Goal: Task Accomplishment & Management: Manage account settings

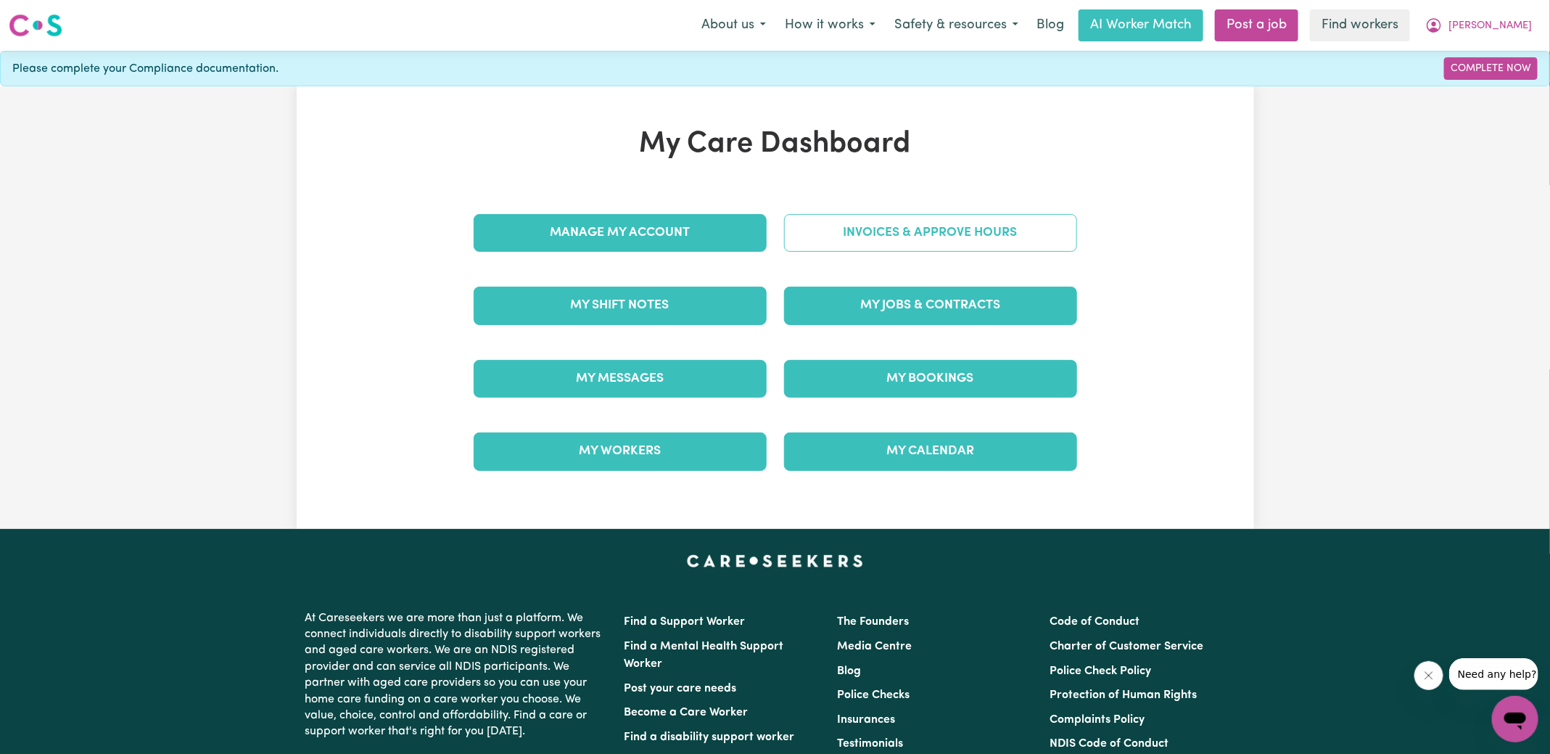
click at [815, 242] on link "Invoices & Approve Hours" at bounding box center [930, 233] width 293 height 38
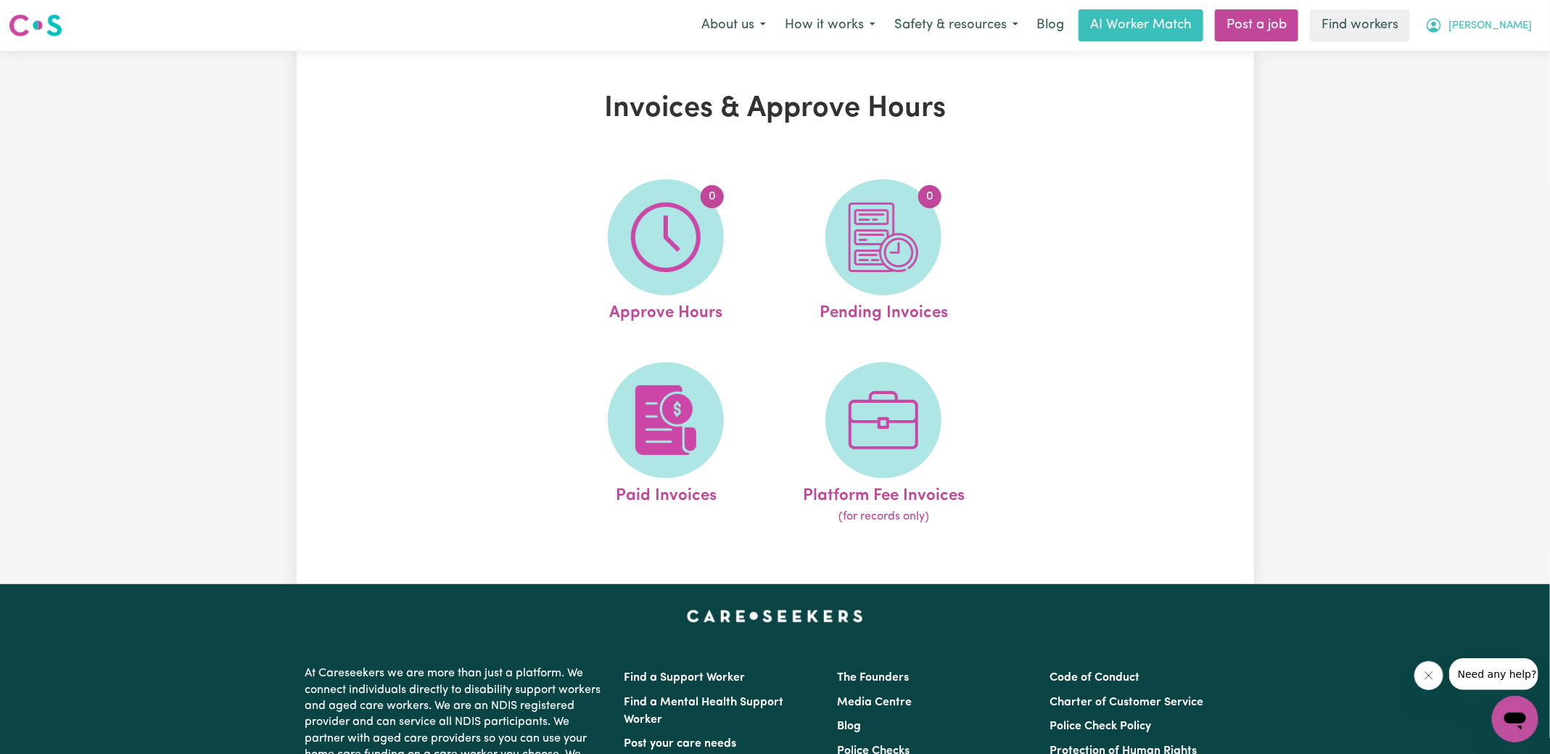
click at [1441, 29] on icon "My Account" at bounding box center [1434, 25] width 15 height 15
click at [1466, 86] on link "Logout" at bounding box center [1483, 84] width 115 height 28
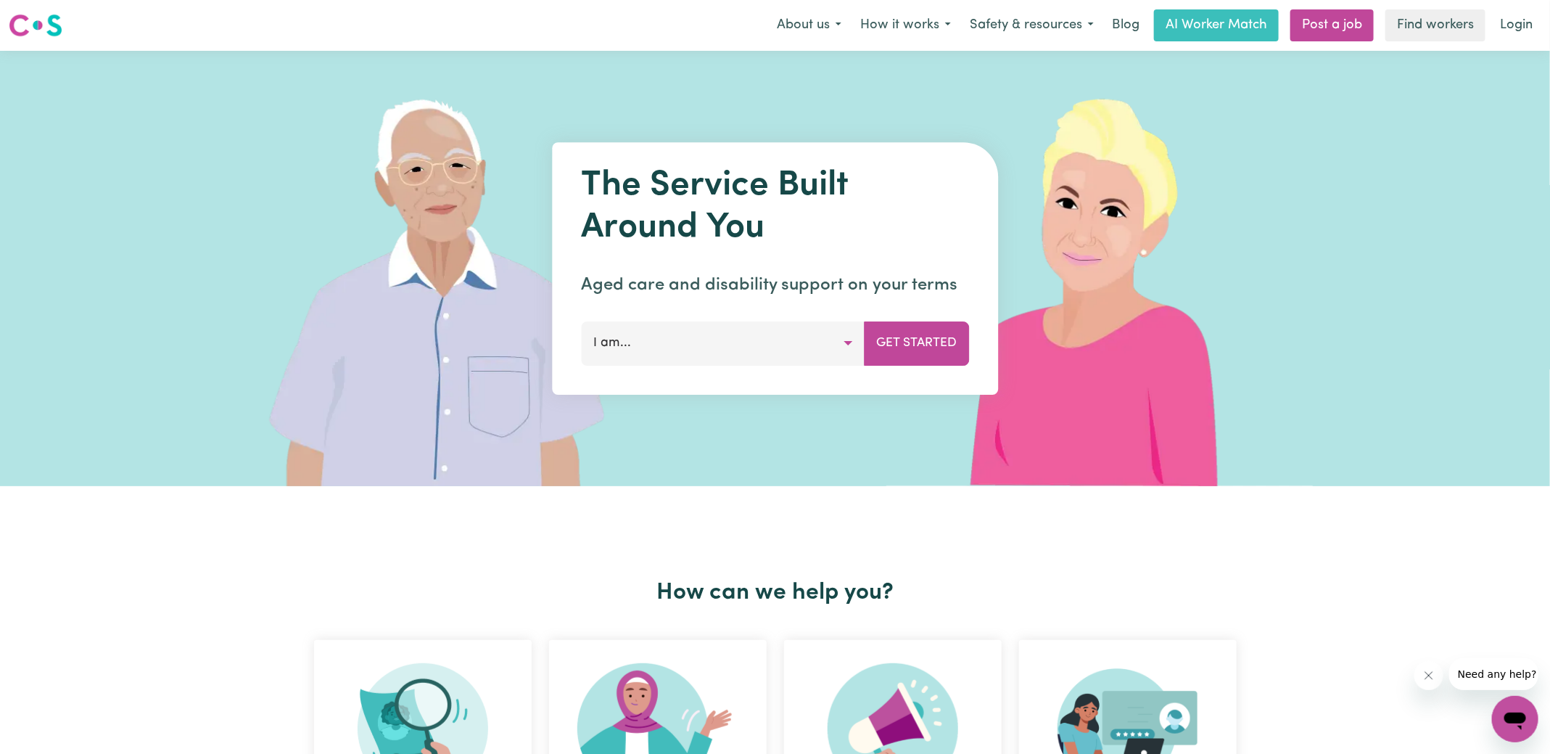
drag, startPoint x: 1532, startPoint y: 26, endPoint x: 1556, endPoint y: 23, distance: 24.1
click at [1531, 26] on link "Login" at bounding box center [1516, 25] width 50 height 32
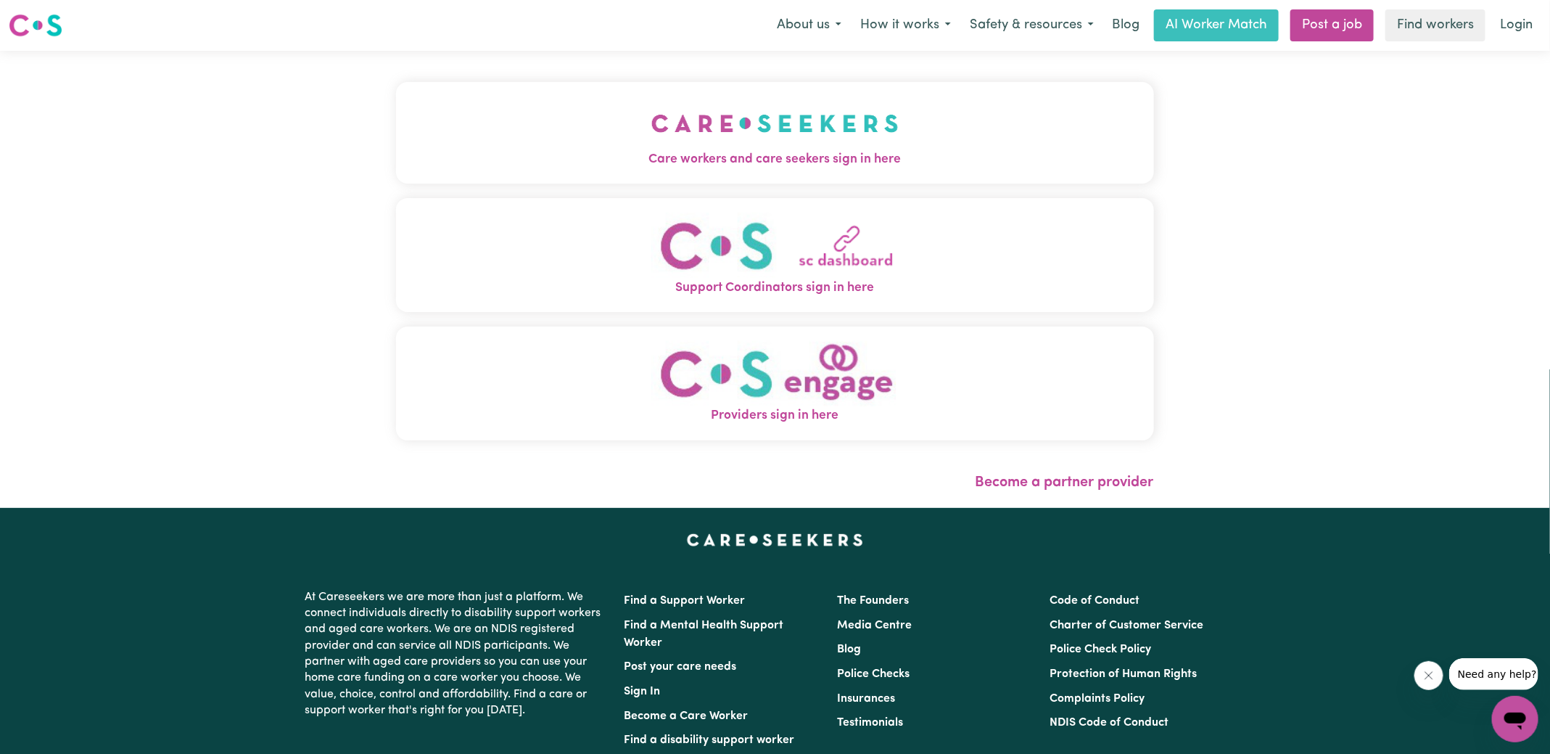
click at [673, 147] on img "Care workers and care seekers sign in here" at bounding box center [774, 123] width 247 height 54
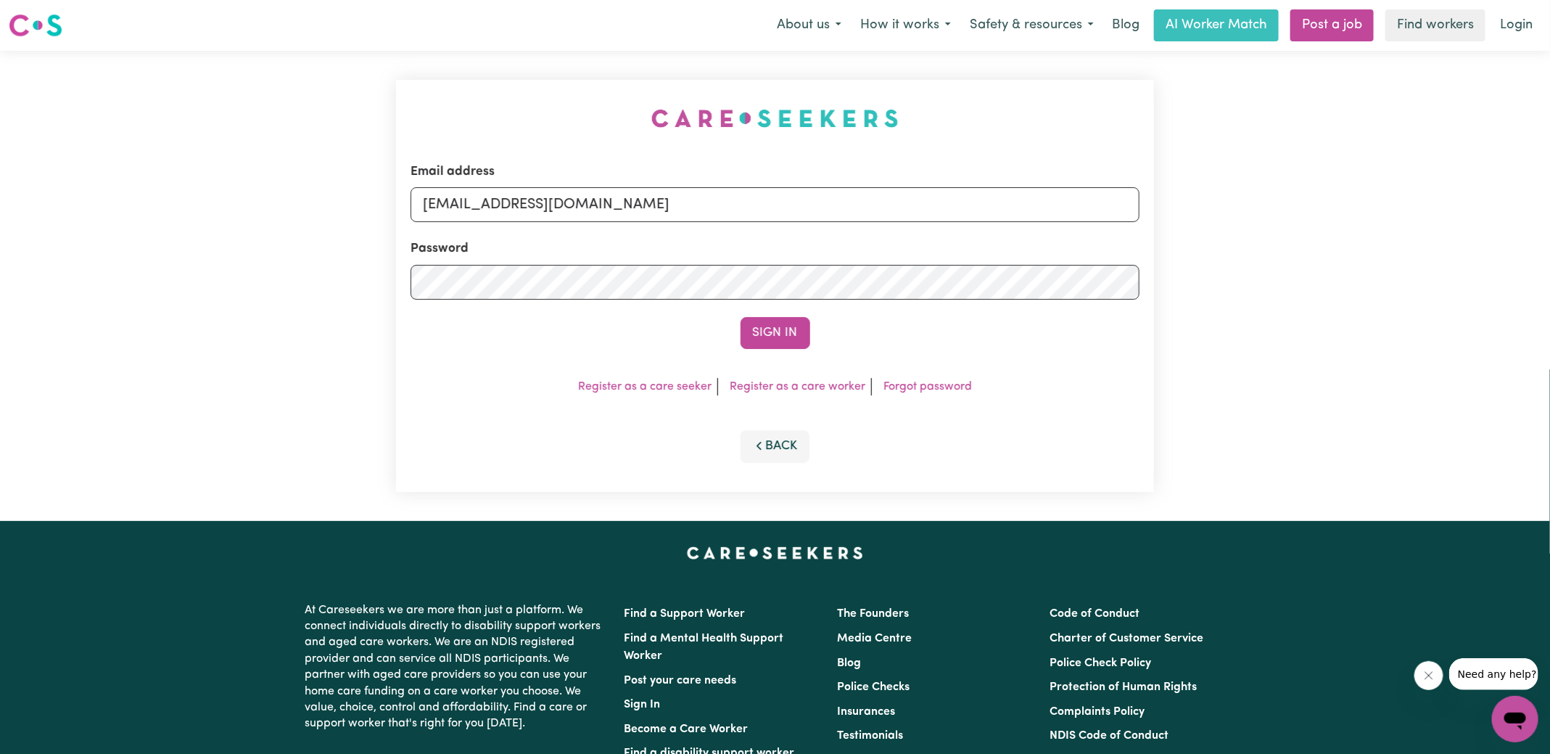
click at [419, 84] on div "Email address [EMAIL_ADDRESS][DOMAIN_NAME] Password Sign In Register as a care …" at bounding box center [774, 286] width 775 height 470
click at [1074, 286] on form "Email address [EMAIL_ADDRESS][DOMAIN_NAME] Password Sign In" at bounding box center [775, 255] width 729 height 186
type input "[EMAIL_ADDRESS][DOMAIN_NAME]"
click at [741, 317] on button "Sign In" at bounding box center [776, 333] width 70 height 32
